Goal: Check status: Check status

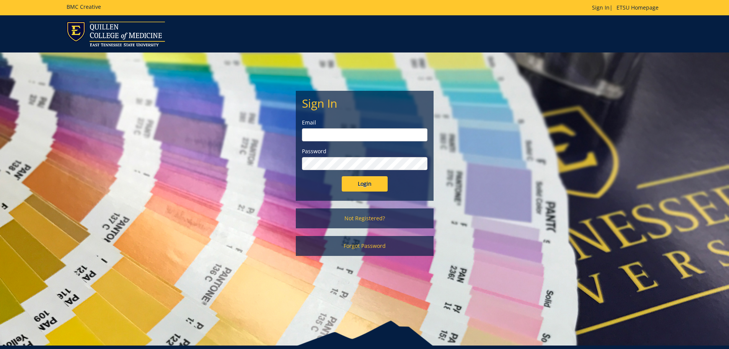
type input "[PERSON_NAME][EMAIL_ADDRESS][DOMAIN_NAME]"
click at [363, 176] on input "Login" at bounding box center [365, 183] width 46 height 15
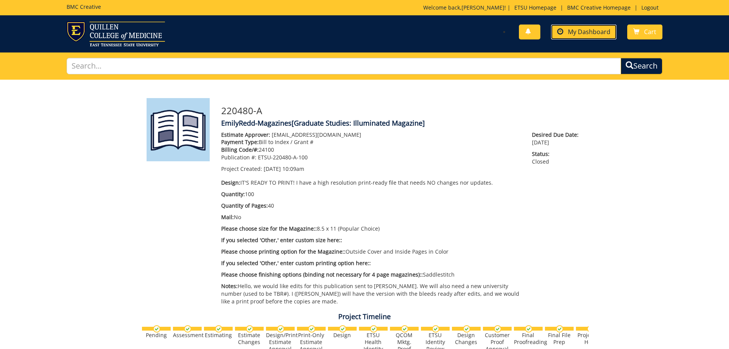
click at [574, 34] on span "My Dashboard" at bounding box center [589, 32] width 42 height 8
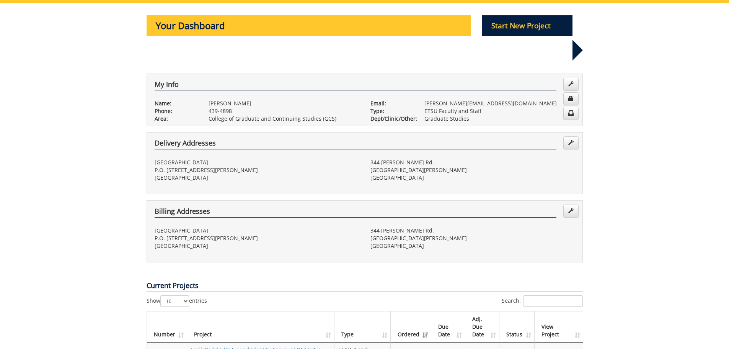
scroll to position [115, 0]
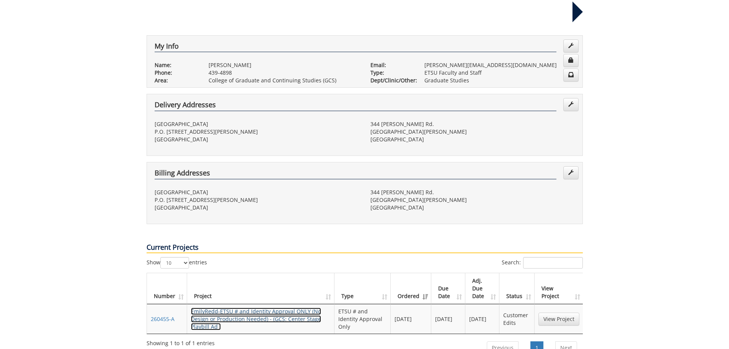
click at [273, 307] on link "EmilyRedd-ETSU # and Identity Approval ONLY (No Design or Production Needed) - …" at bounding box center [256, 318] width 130 height 23
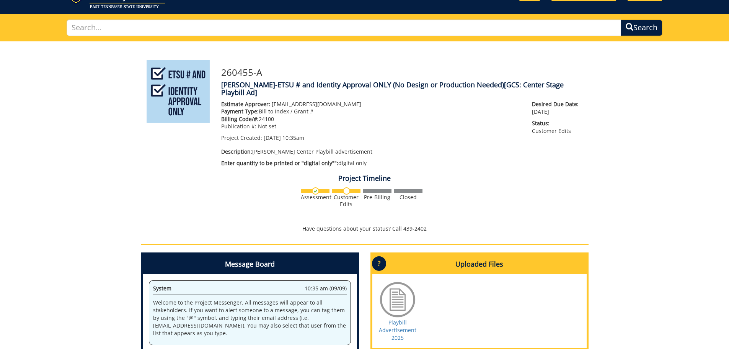
scroll to position [77, 0]
